Goal: Download file/media

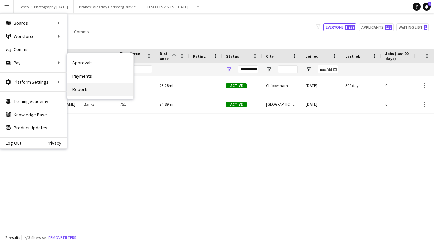
click at [92, 90] on link "Reports" at bounding box center [100, 89] width 66 height 13
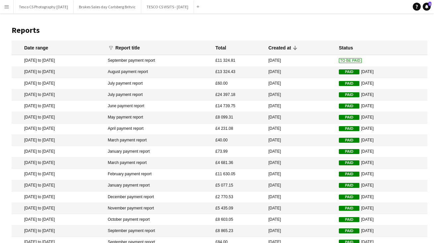
click at [151, 71] on mat-cell "August payment report" at bounding box center [158, 72] width 108 height 11
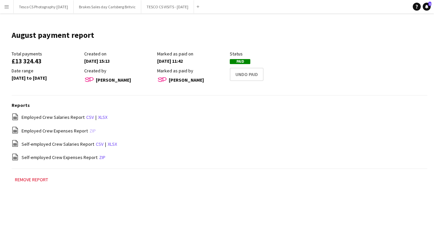
click at [90, 129] on link "zip" at bounding box center [92, 131] width 6 height 6
click at [169, 144] on div "file-spreadsheet Self-employed Crew Salaries Report csv | xlsx" at bounding box center [220, 144] width 416 height 8
click at [90, 129] on link "zip" at bounding box center [92, 131] width 6 height 6
click at [328, 23] on main "August payment report Edit this field Total payments £13 324.43 Created on 01-0…" at bounding box center [217, 109] width 434 height 193
